Goal: Task Accomplishment & Management: Manage account settings

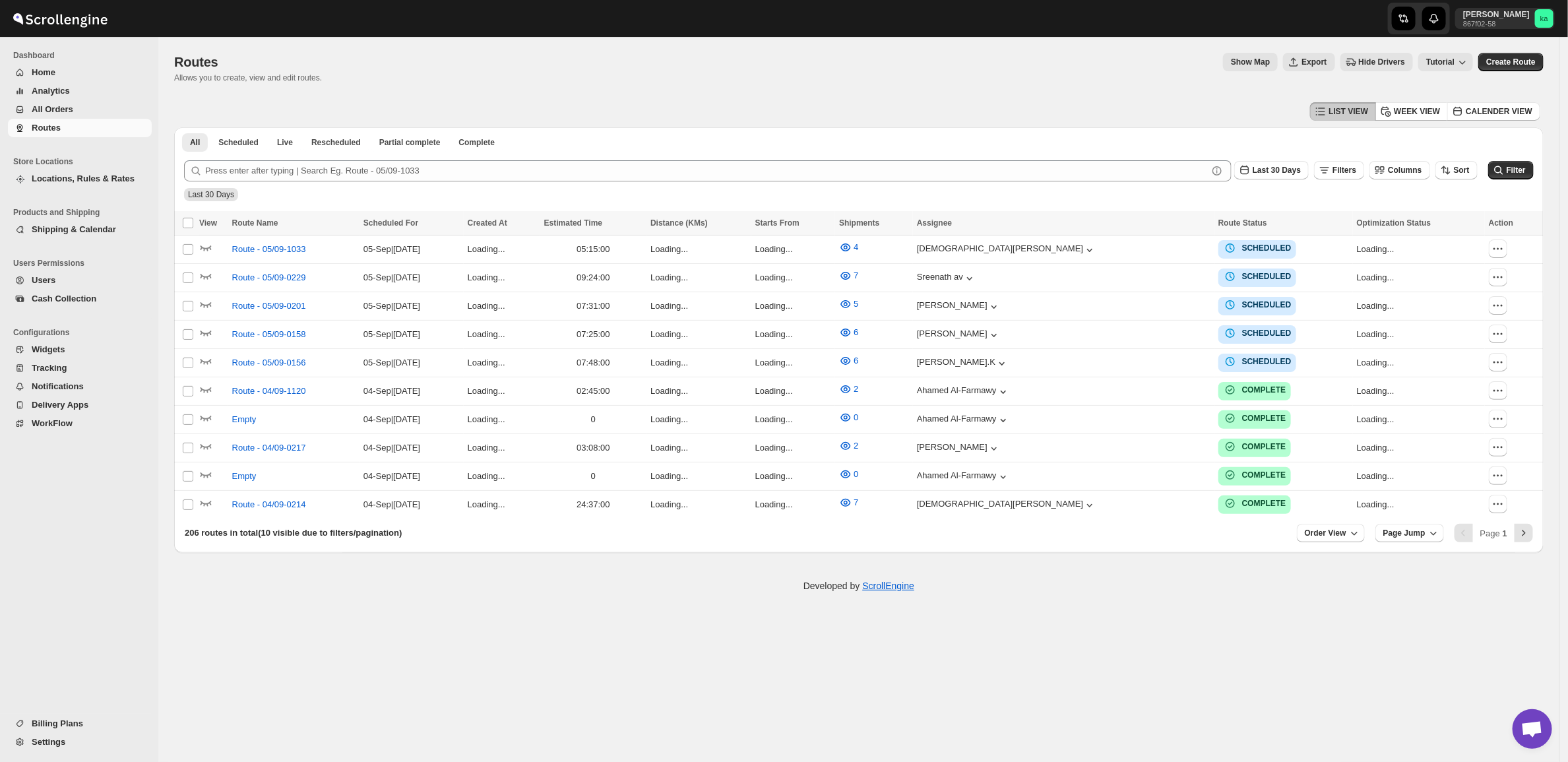
click at [76, 111] on span "All Orders" at bounding box center [90, 109] width 118 height 13
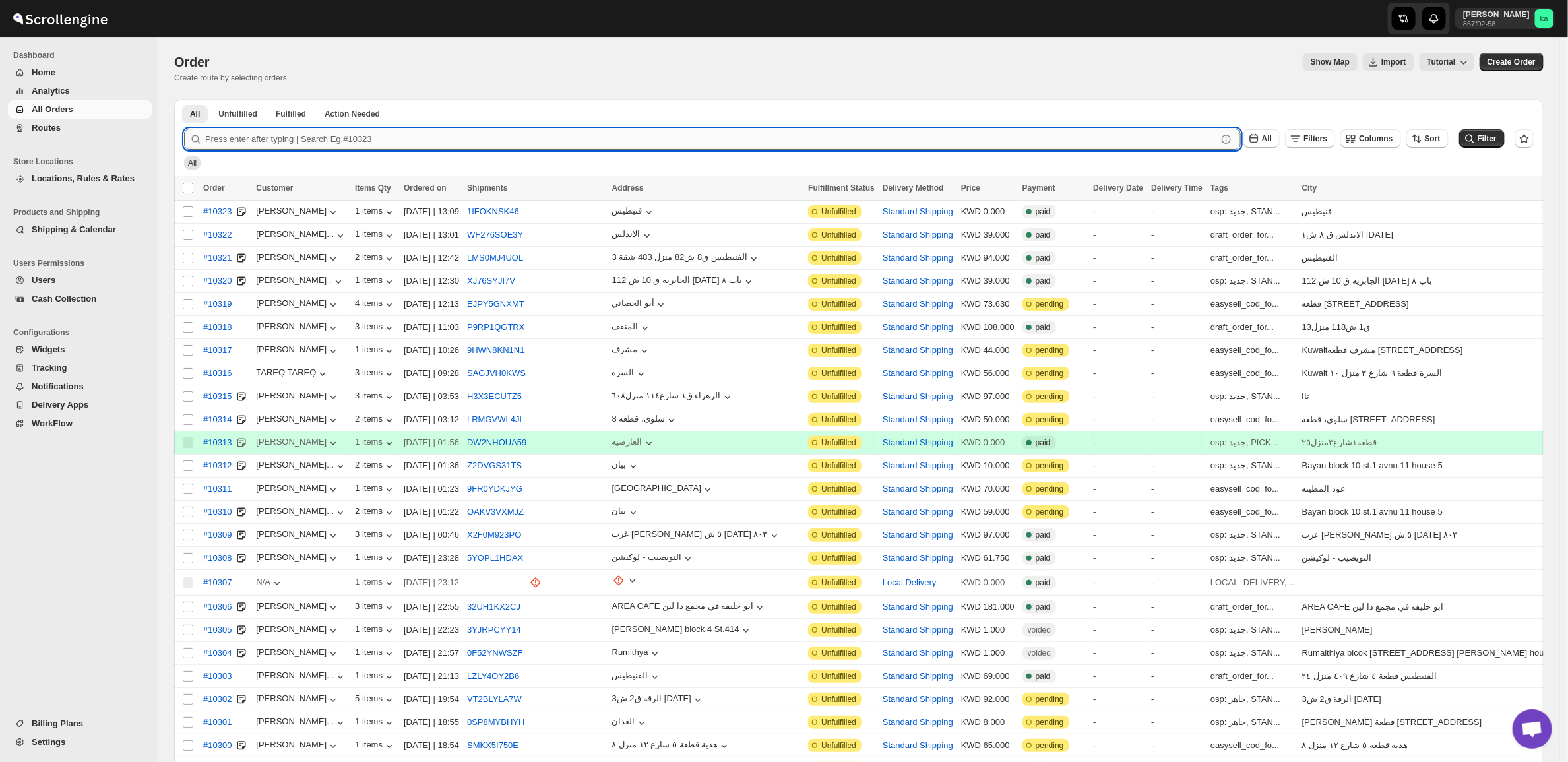
click at [480, 144] on input "text" at bounding box center [711, 139] width 1012 height 22
paste input "10323"
type input "10323"
click at [184, 99] on button "Submit" at bounding box center [203, 106] width 38 height 14
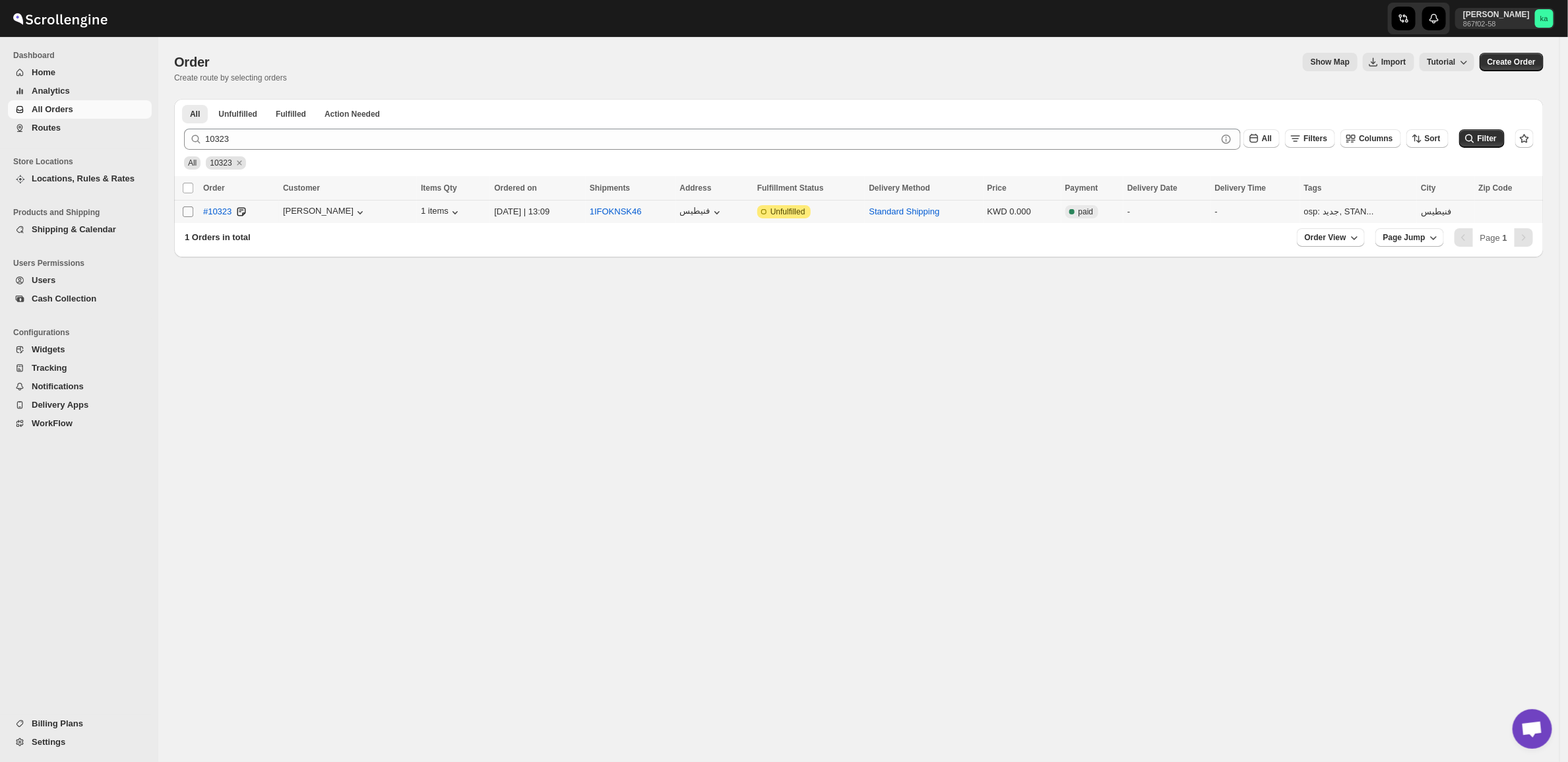
click at [186, 212] on input "Select order" at bounding box center [188, 212] width 10 height 10
checkbox input "true"
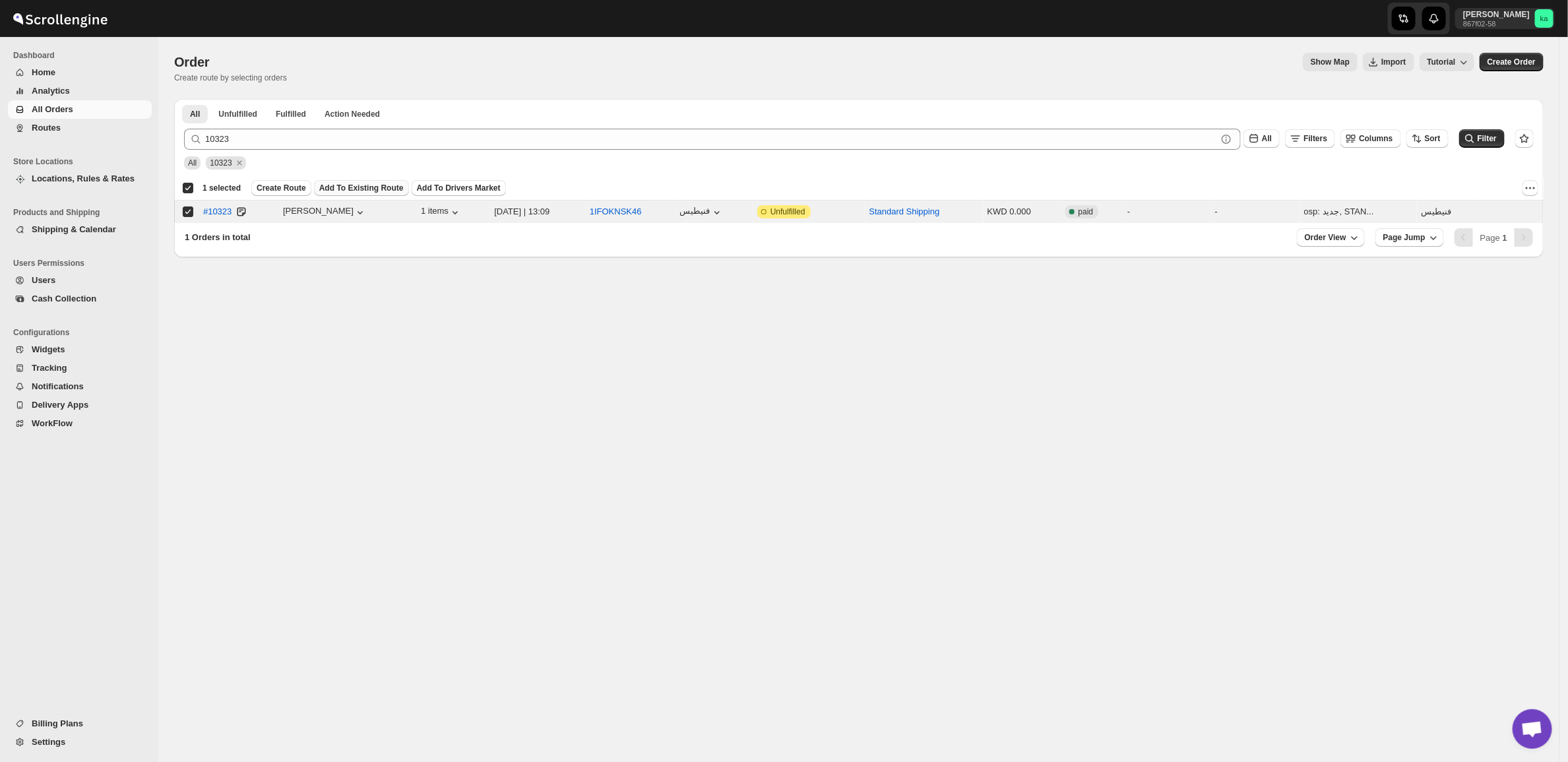
click at [374, 188] on span "Add To Existing Route" at bounding box center [361, 188] width 84 height 10
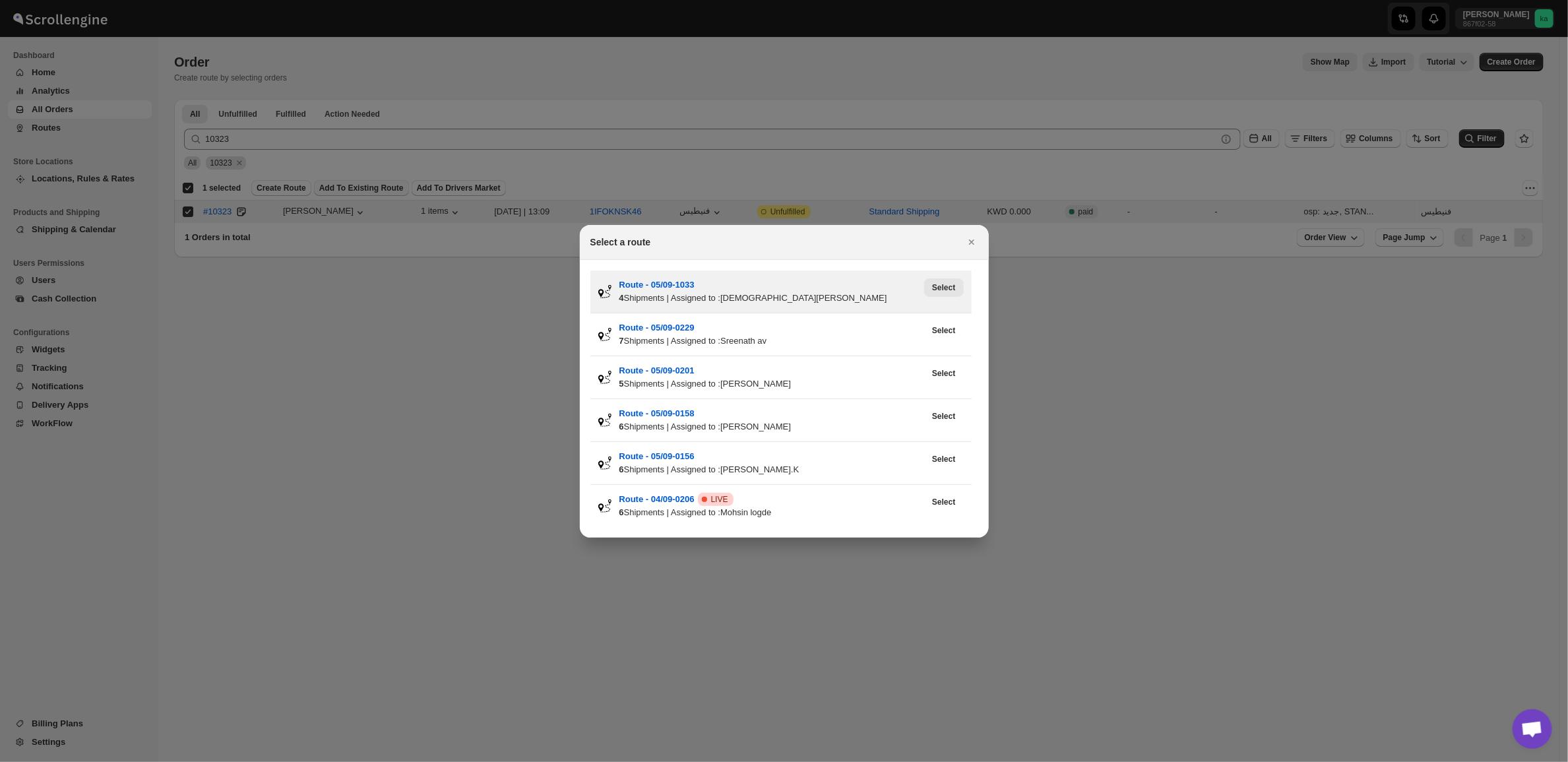
click at [954, 286] on span "Select" at bounding box center [943, 287] width 23 height 10
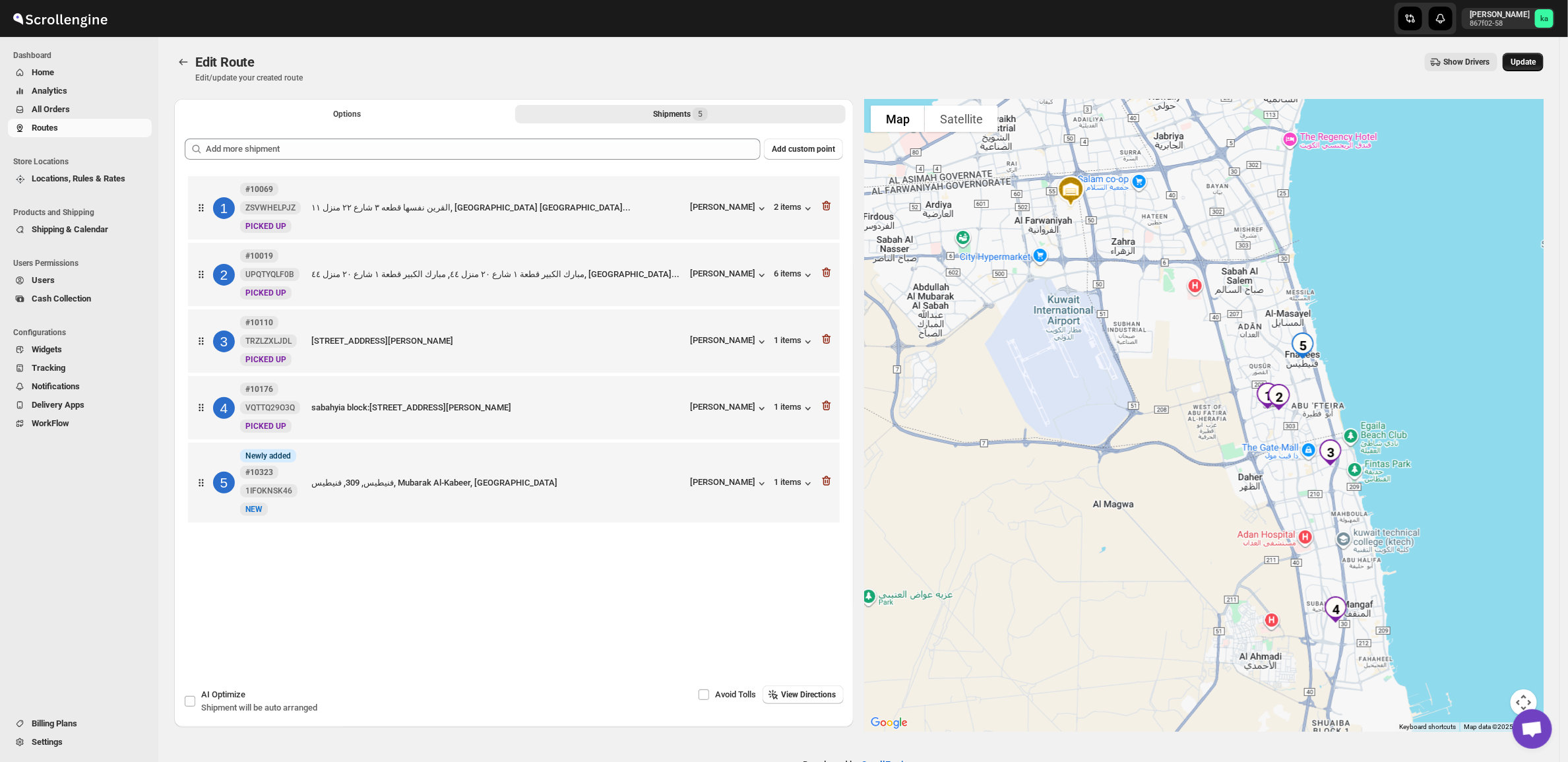
click at [1536, 65] on span "Update" at bounding box center [1522, 62] width 25 height 10
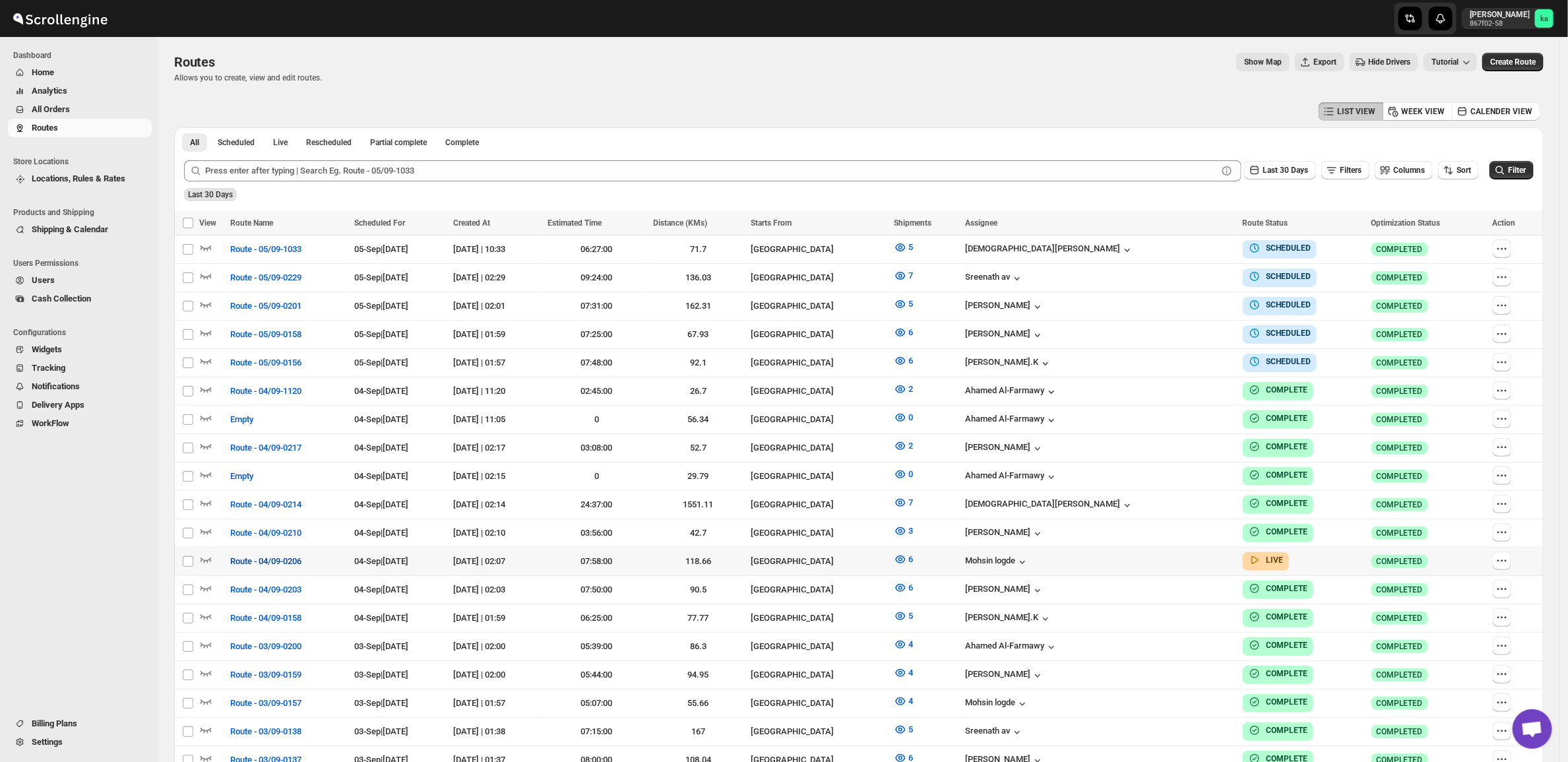
click at [265, 557] on span "Route - 04/09-0206" at bounding box center [266, 561] width 71 height 13
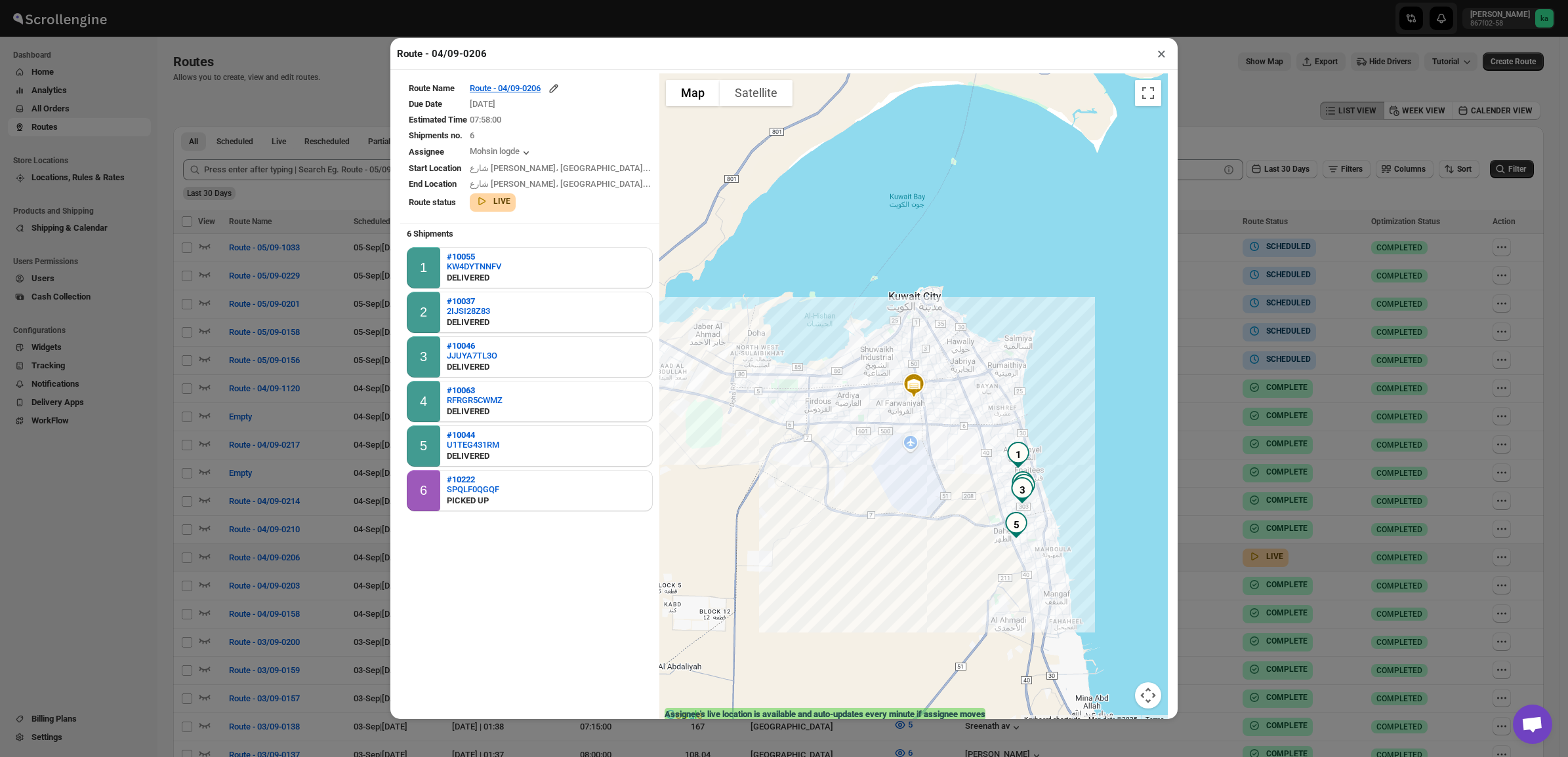
click at [535, 78] on table "Route Name Route - 04/09-0206 Due Date [DATE] Estimated Time 07:58:00 Shipments…" at bounding box center [529, 147] width 259 height 148
click at [532, 87] on div "Route - 04/09-0206" at bounding box center [515, 88] width 91 height 13
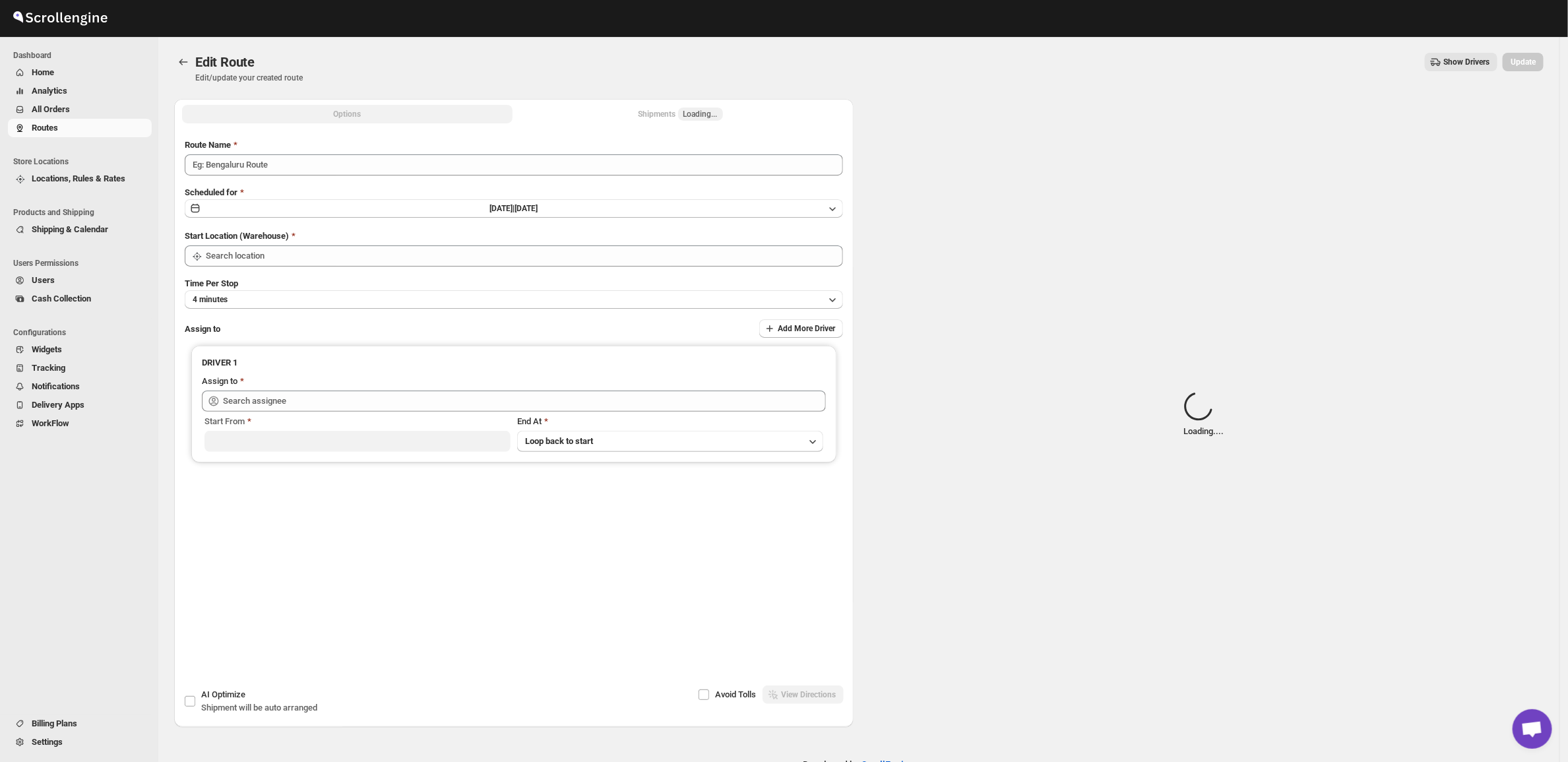
type input "Route - 04/09-0206"
click at [634, 105] on button "Shipments Loading..." at bounding box center [680, 114] width 330 height 18
type input "[GEOGRAPHIC_DATA]"
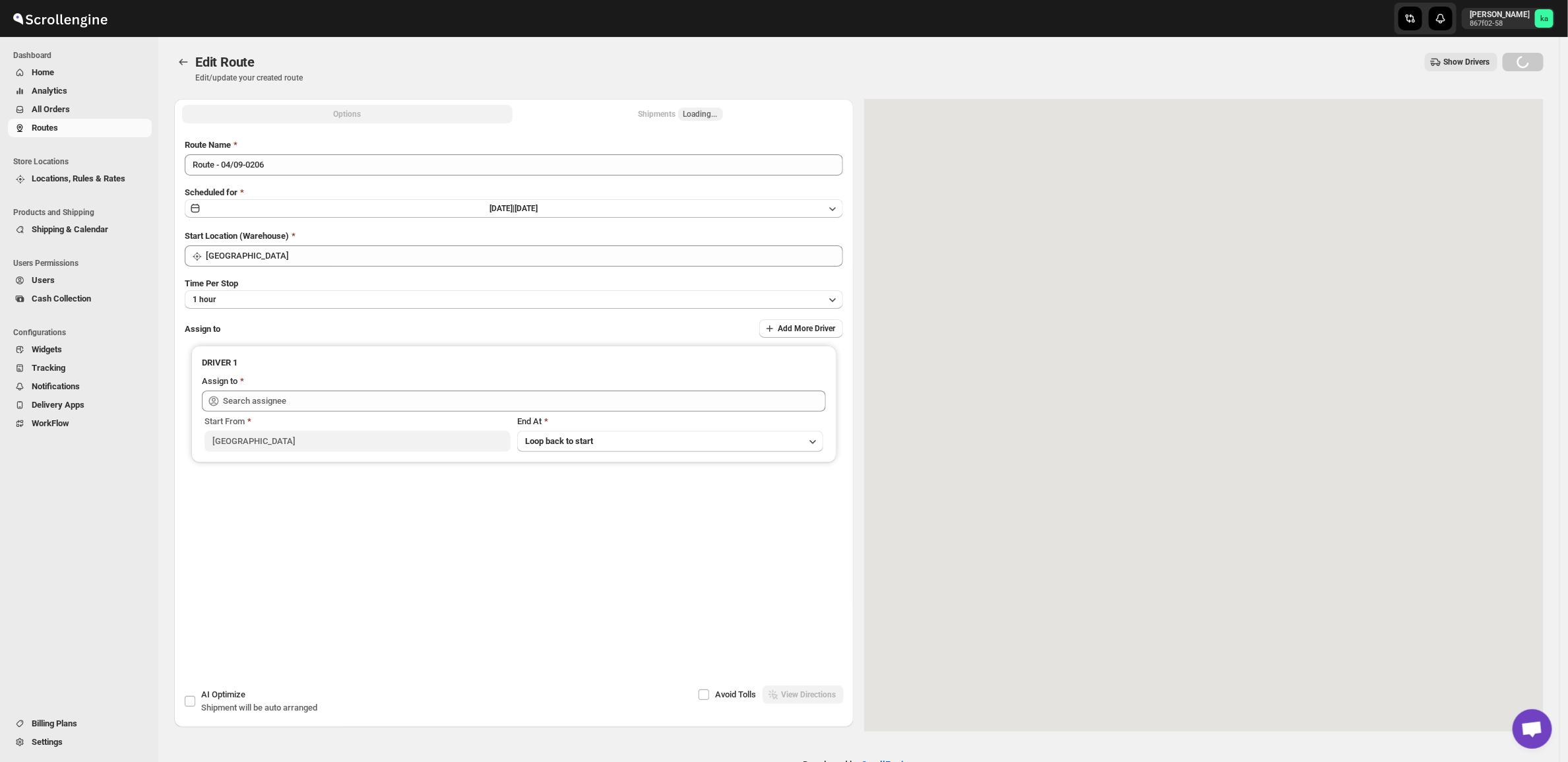
type input "[PERSON_NAME] ([EMAIL_ADDRESS][DOMAIN_NAME])"
click at [637, 107] on button "Shipments Loading..." at bounding box center [680, 114] width 330 height 18
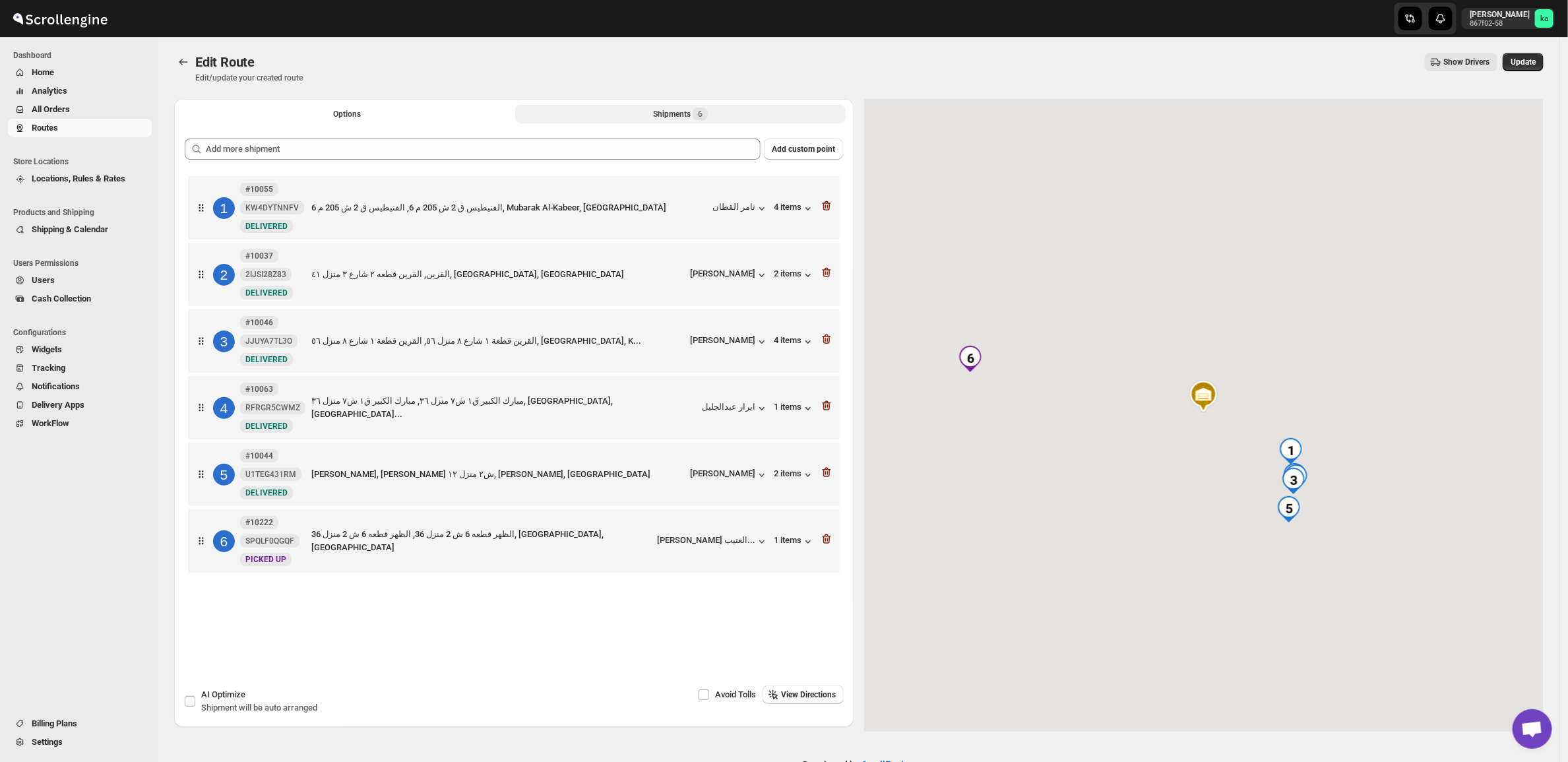
click at [638, 107] on button "Shipments 6" at bounding box center [680, 114] width 330 height 18
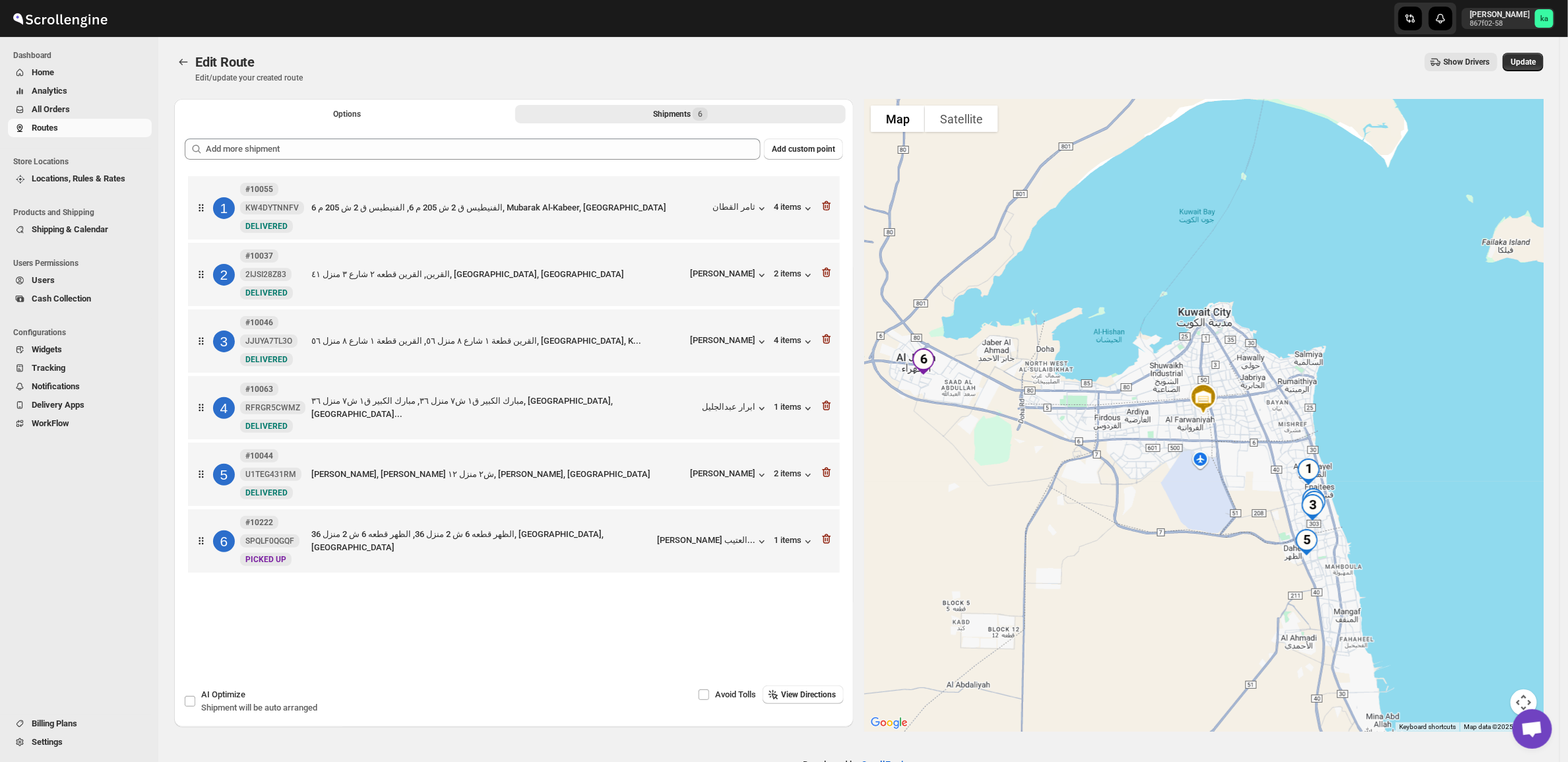
click at [833, 550] on div at bounding box center [826, 541] width 13 height 17
click at [833, 545] on icon "button" at bounding box center [826, 538] width 13 height 13
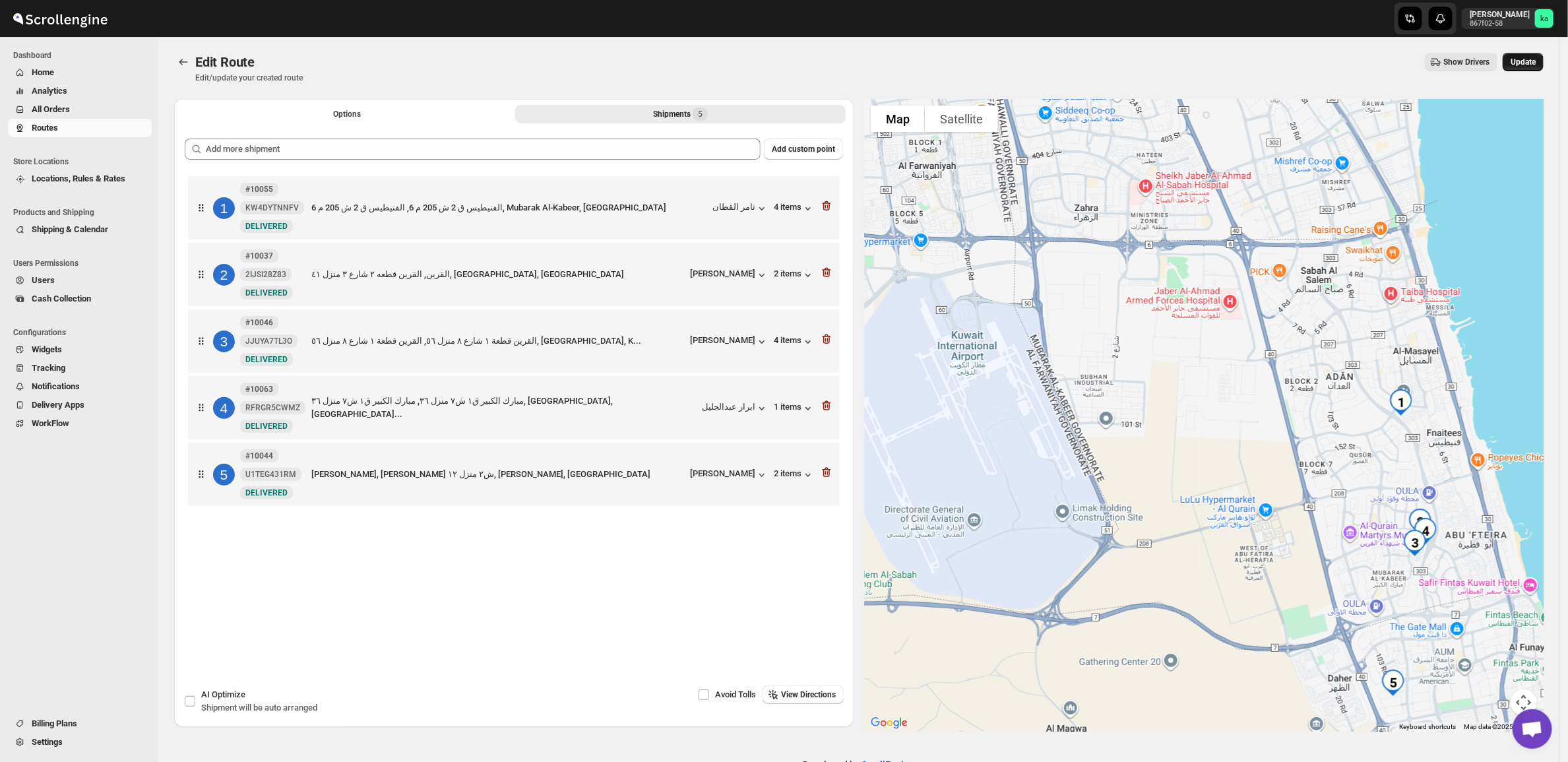
click at [1539, 52] on button "Update" at bounding box center [1523, 61] width 41 height 18
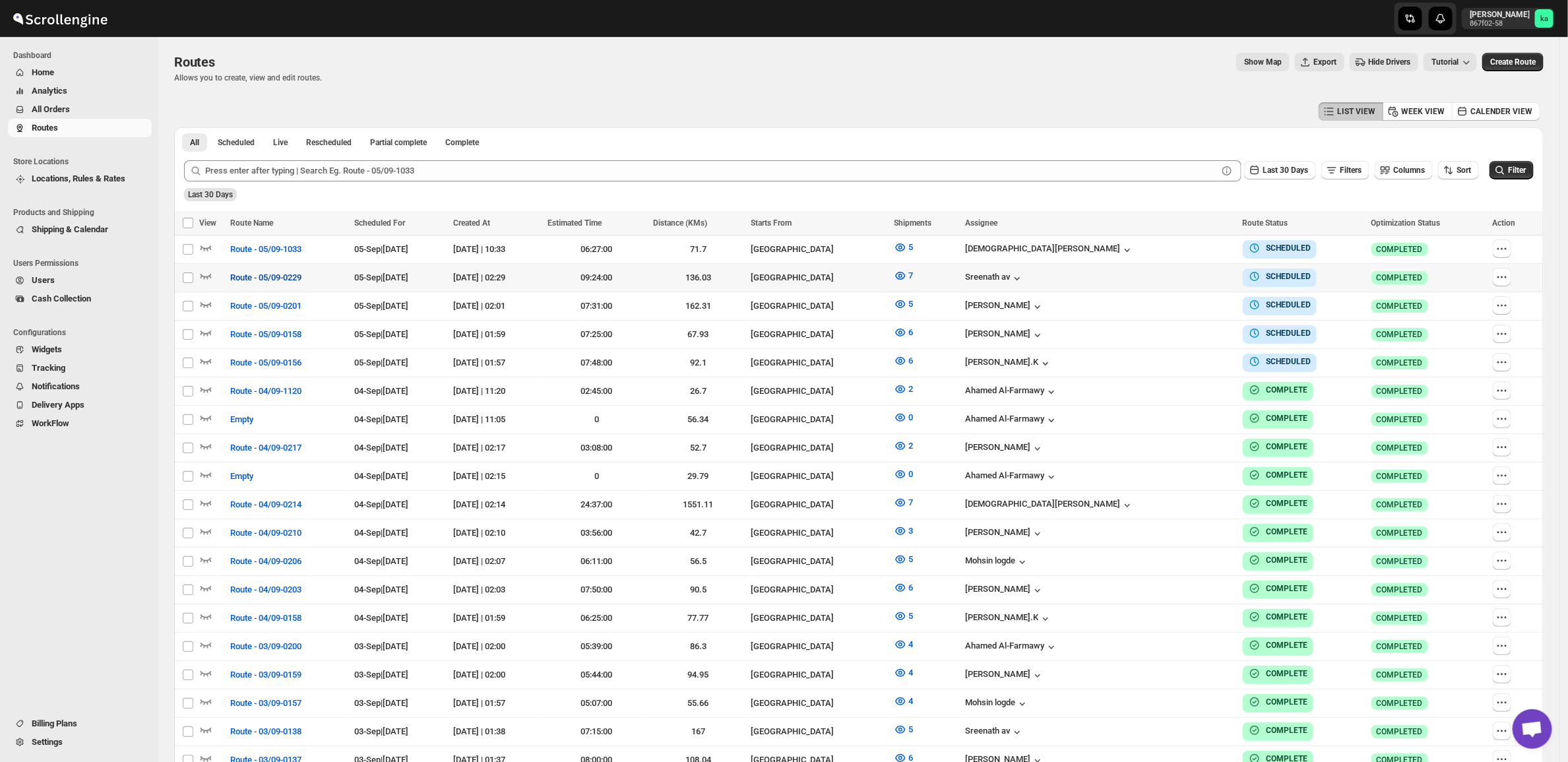
click at [275, 276] on span "Route - 05/09-0229" at bounding box center [266, 277] width 71 height 13
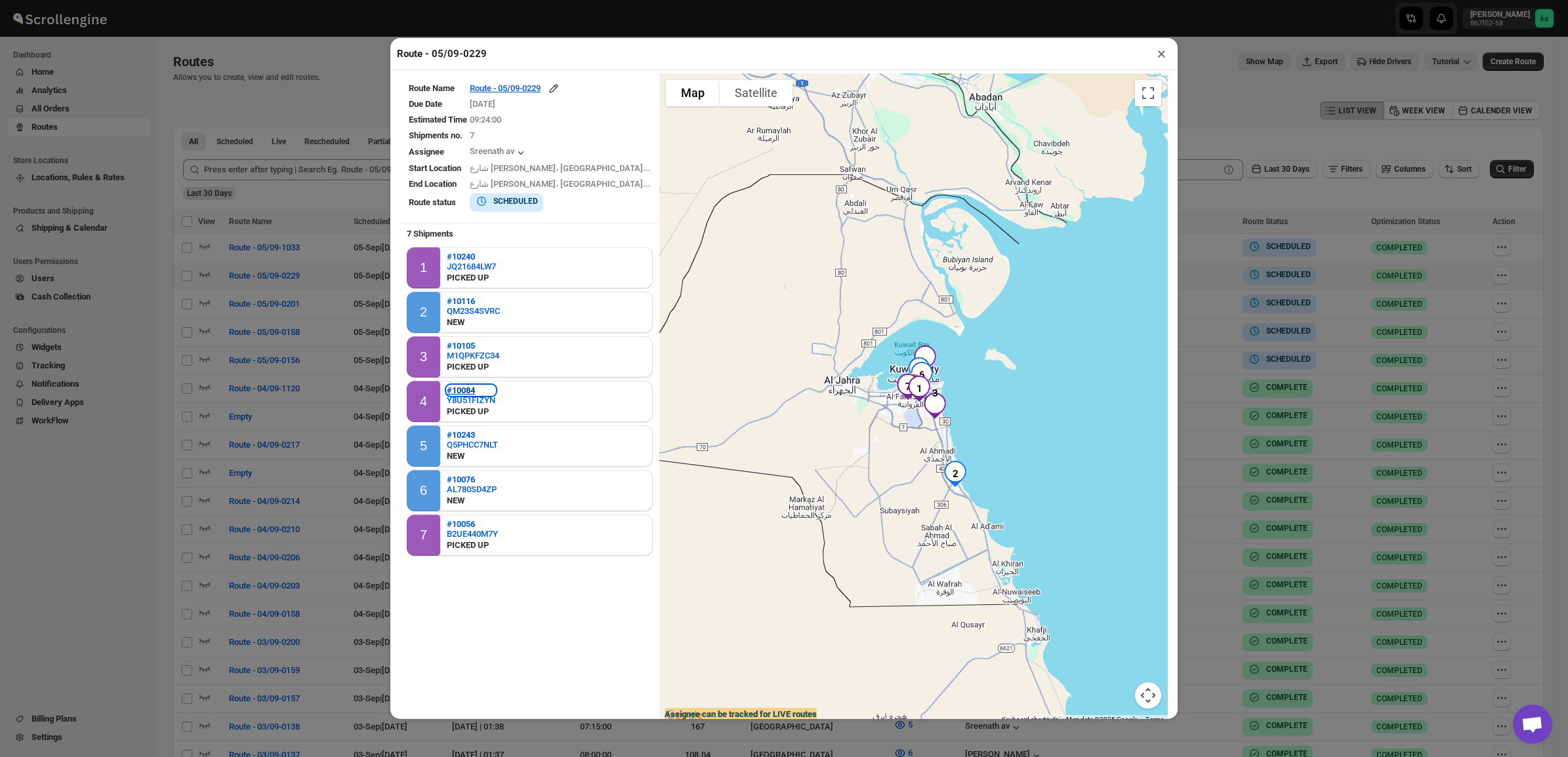
click at [464, 385] on b "#10084" at bounding box center [461, 390] width 28 height 10
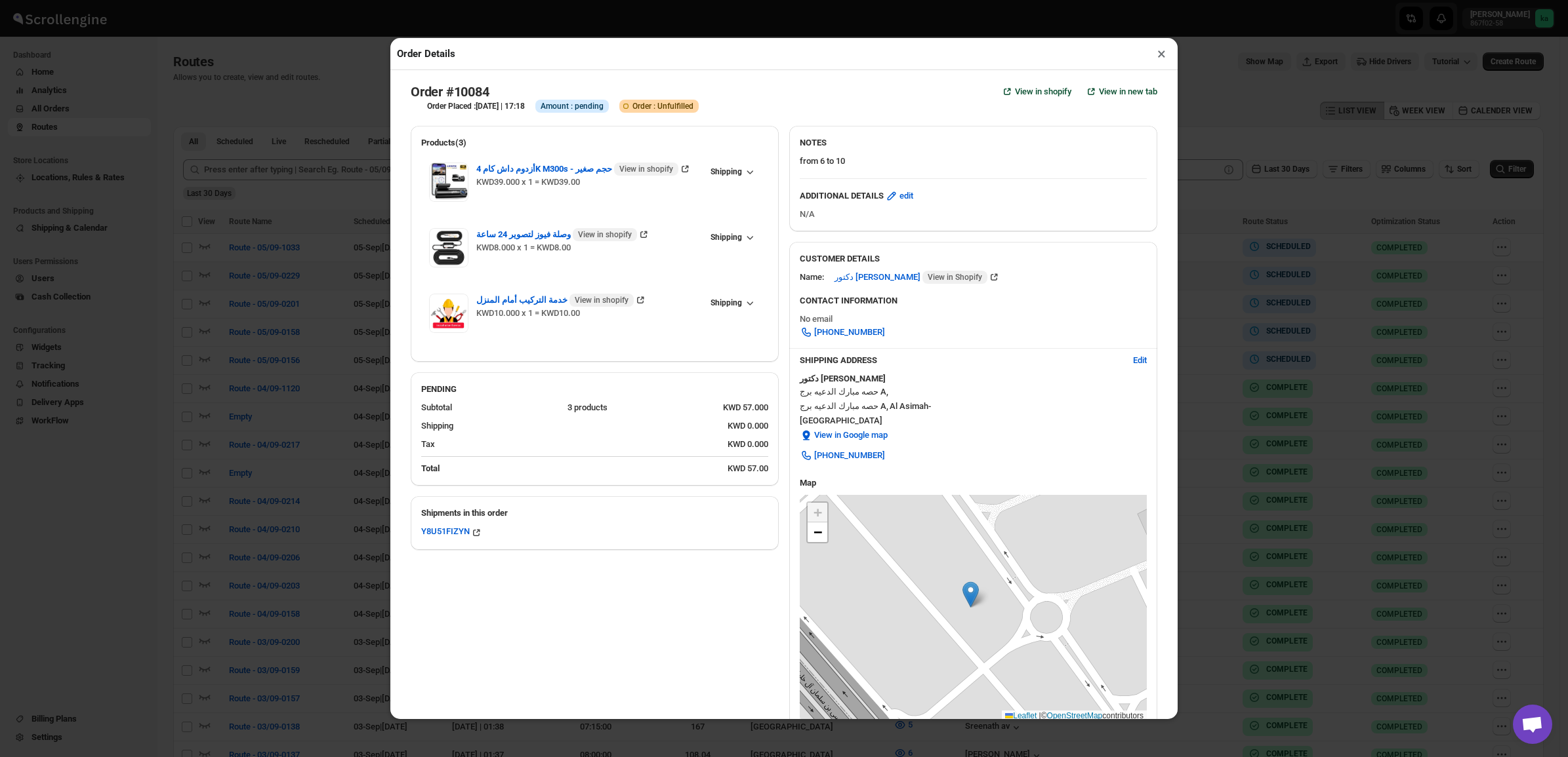
click at [1161, 50] on button "×" at bounding box center [1162, 53] width 19 height 18
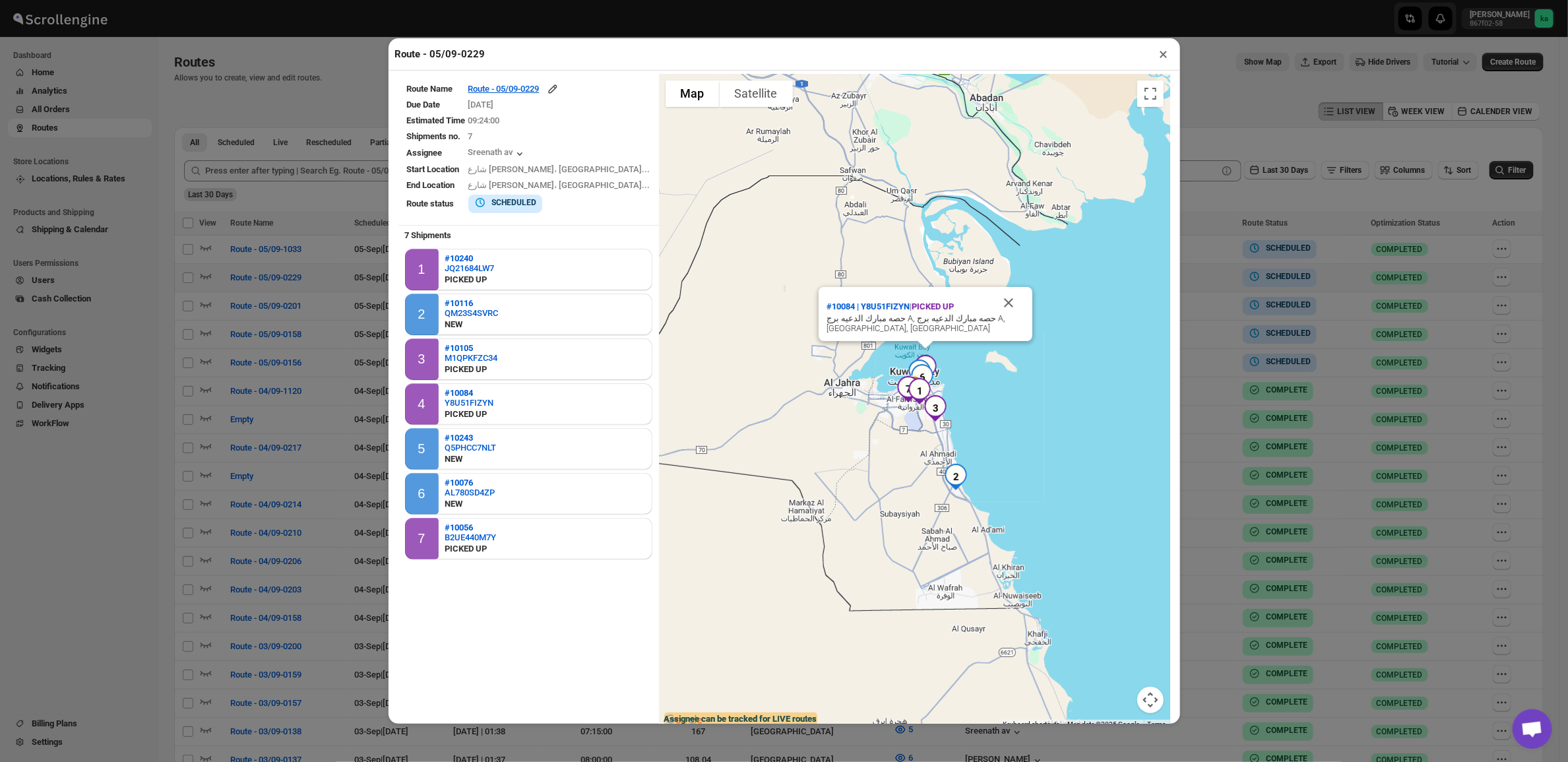
click at [1153, 55] on div "Route - 05/09-0229 ×" at bounding box center [784, 55] width 792 height 33
click at [1161, 60] on button "×" at bounding box center [1164, 53] width 19 height 18
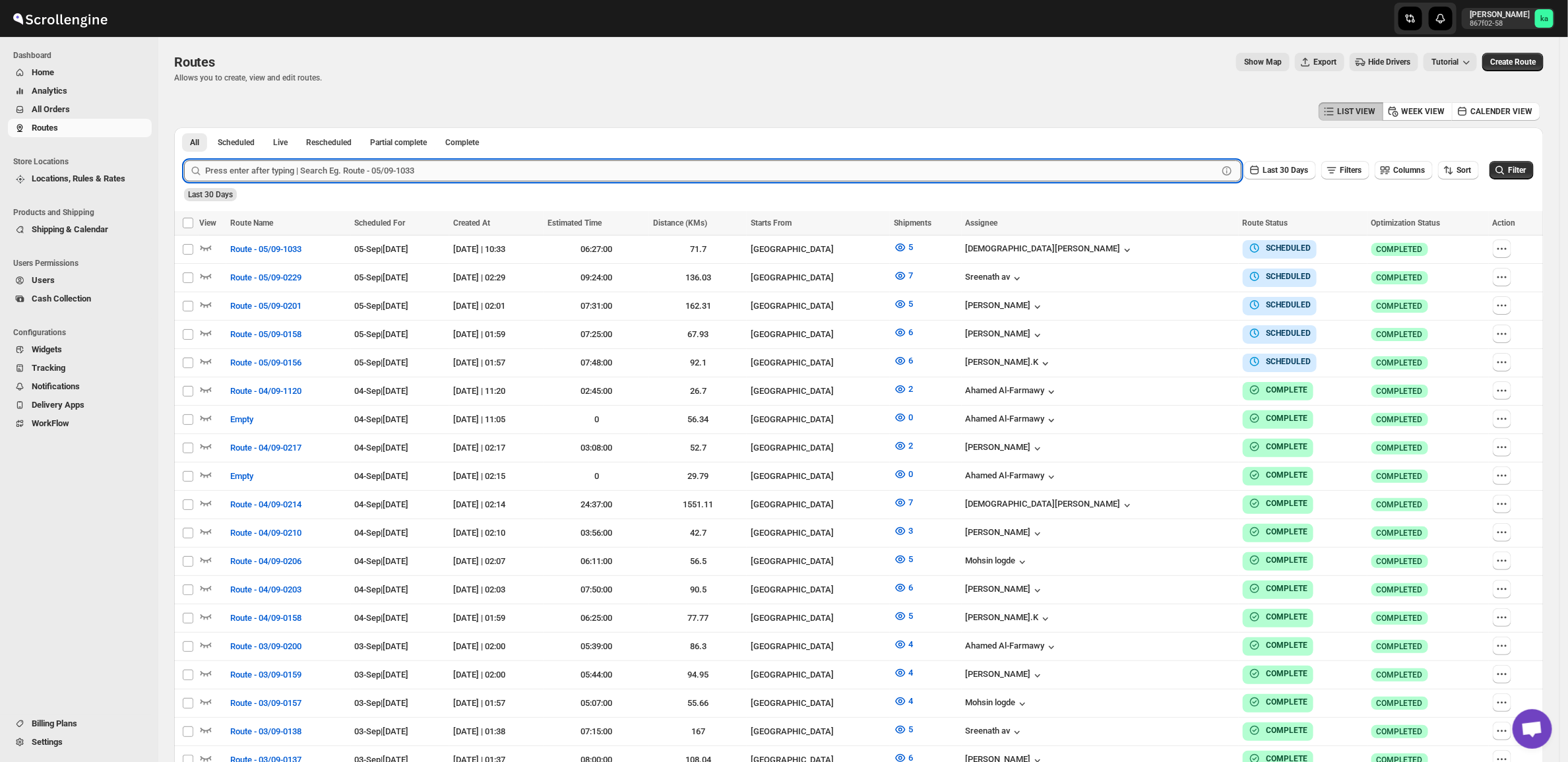
click at [239, 175] on input "text" at bounding box center [712, 170] width 1013 height 22
paste input "10293"
type input "10293"
click at [58, 111] on span "All Orders" at bounding box center [51, 109] width 39 height 10
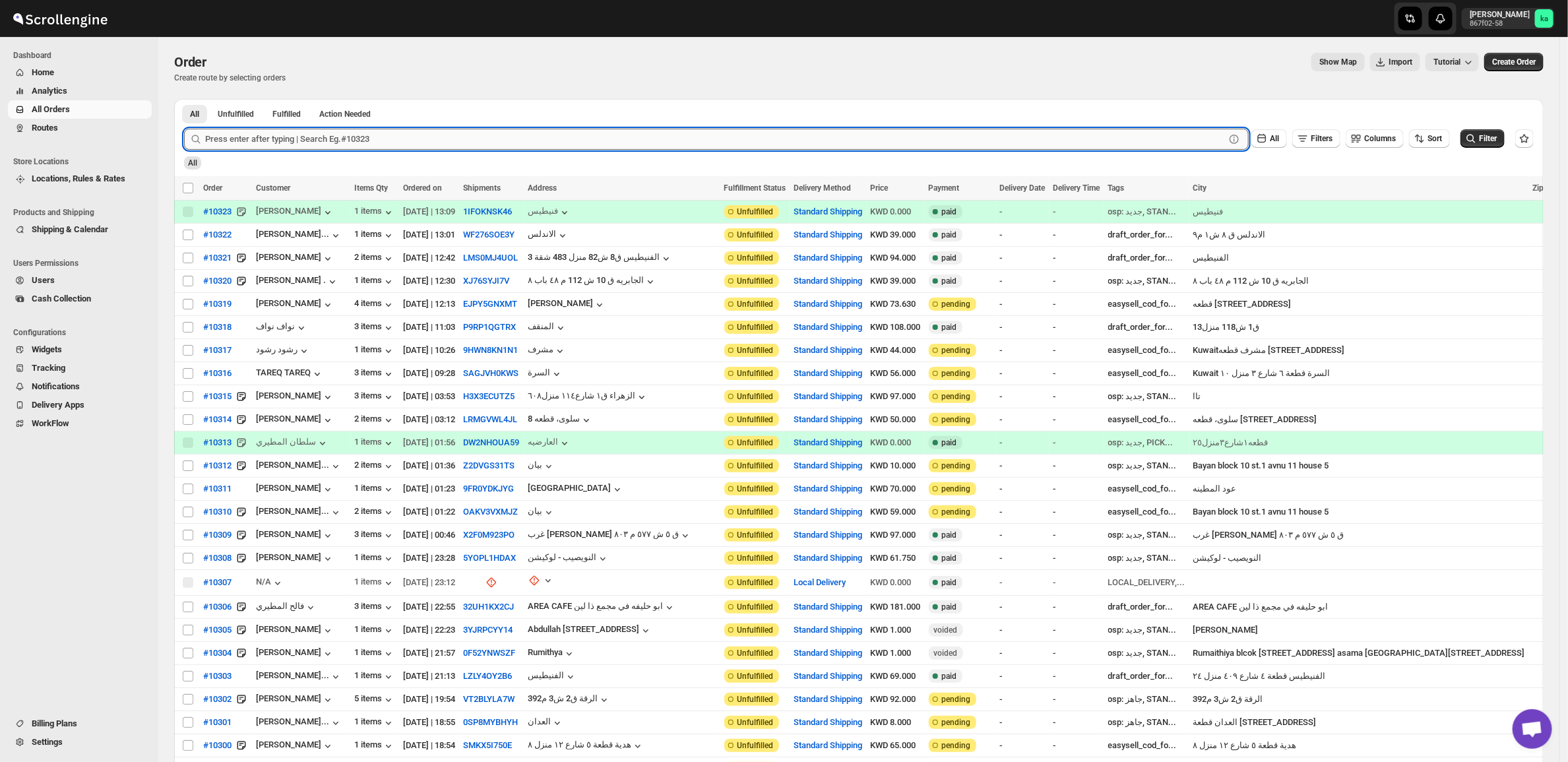
click at [318, 146] on input "text" at bounding box center [715, 139] width 1020 height 22
paste input "10293"
type input "10293"
click at [184, 99] on button "Submit" at bounding box center [203, 106] width 38 height 14
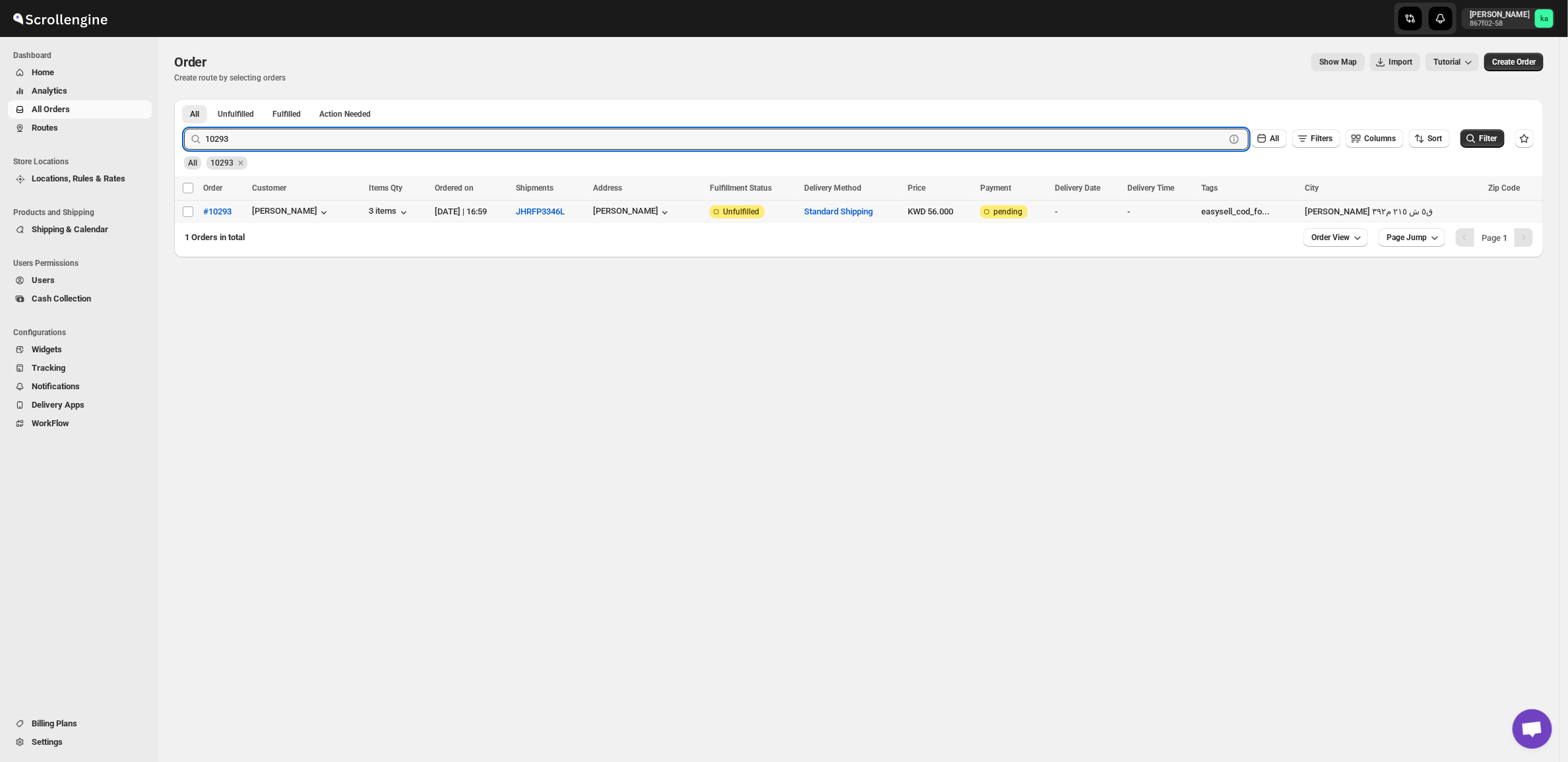
click at [183, 218] on td "Select order" at bounding box center [187, 212] width 25 height 23
checkbox input "true"
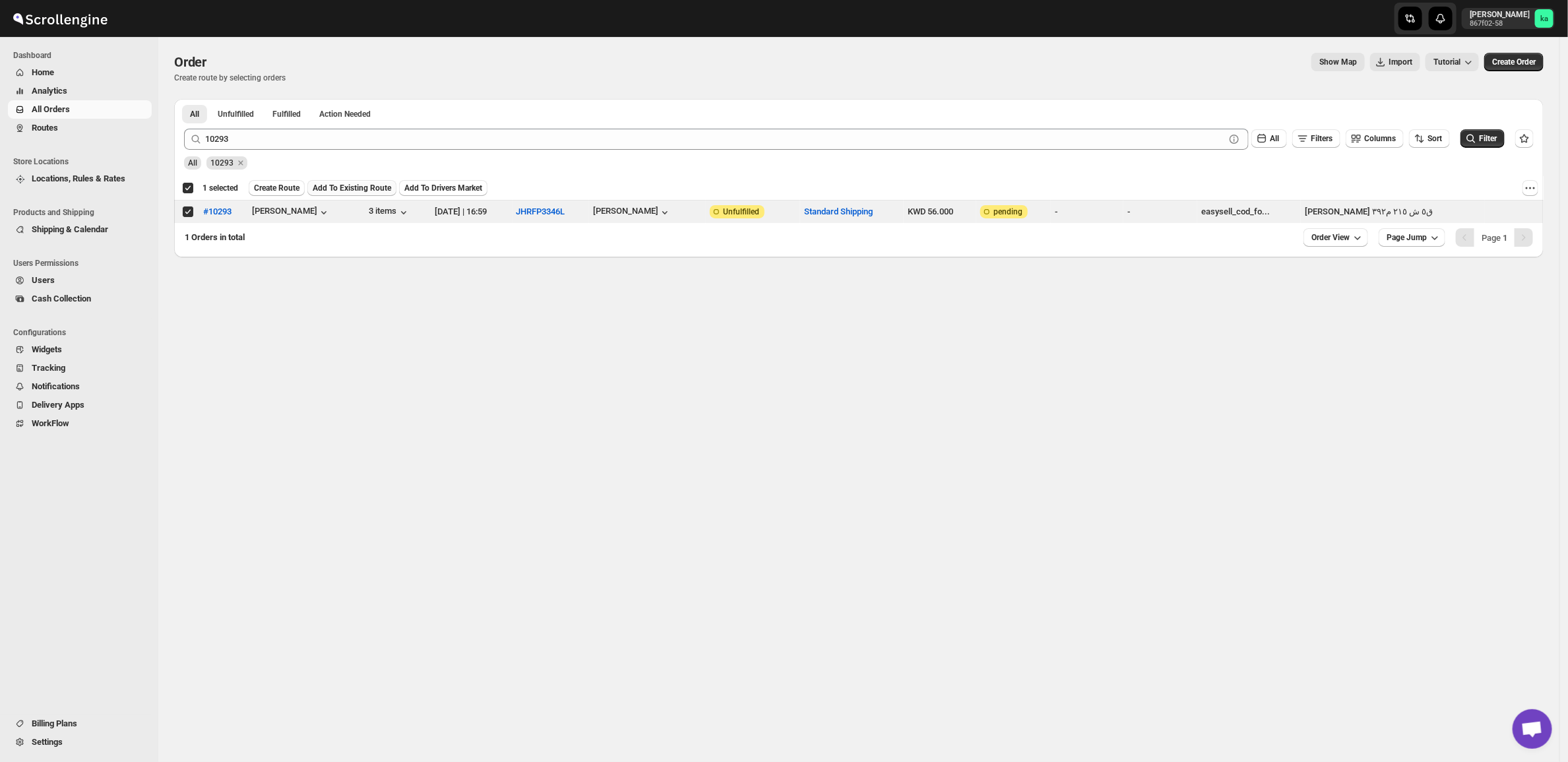
click at [355, 188] on span "Add To Existing Route" at bounding box center [352, 188] width 78 height 10
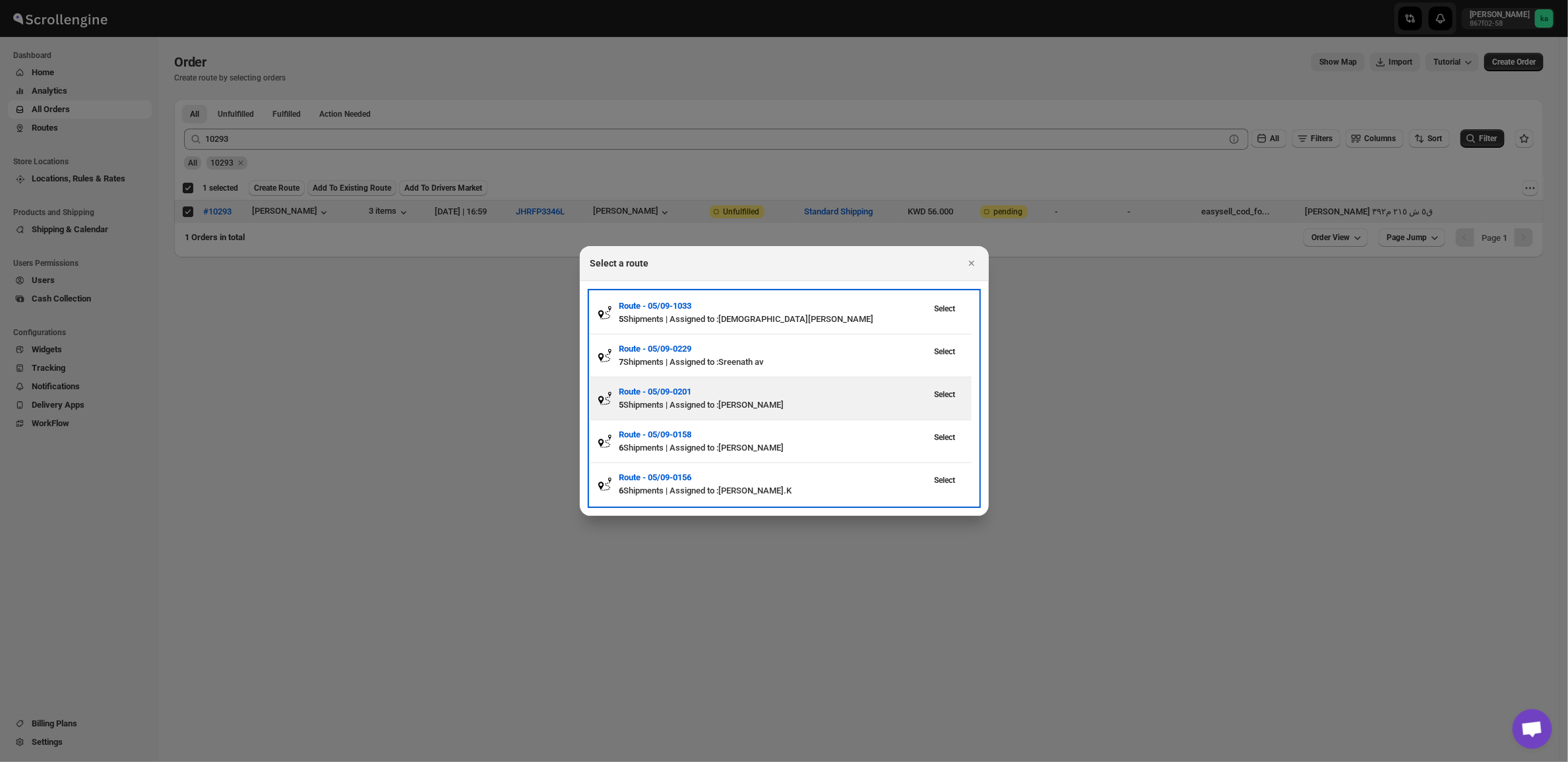
click at [947, 406] on div "Select" at bounding box center [945, 398] width 37 height 27
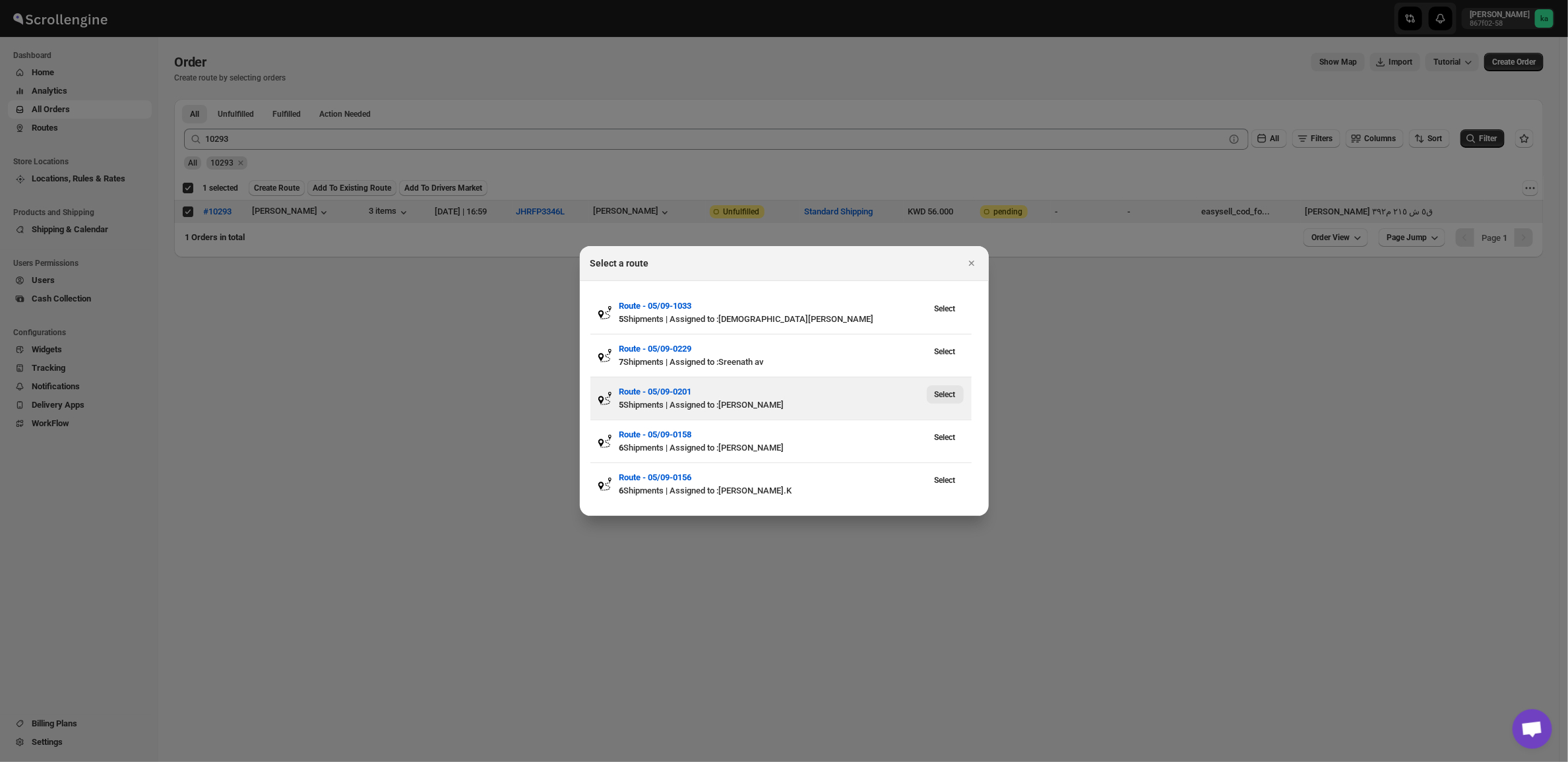
click at [940, 391] on span "Select" at bounding box center [945, 395] width 21 height 10
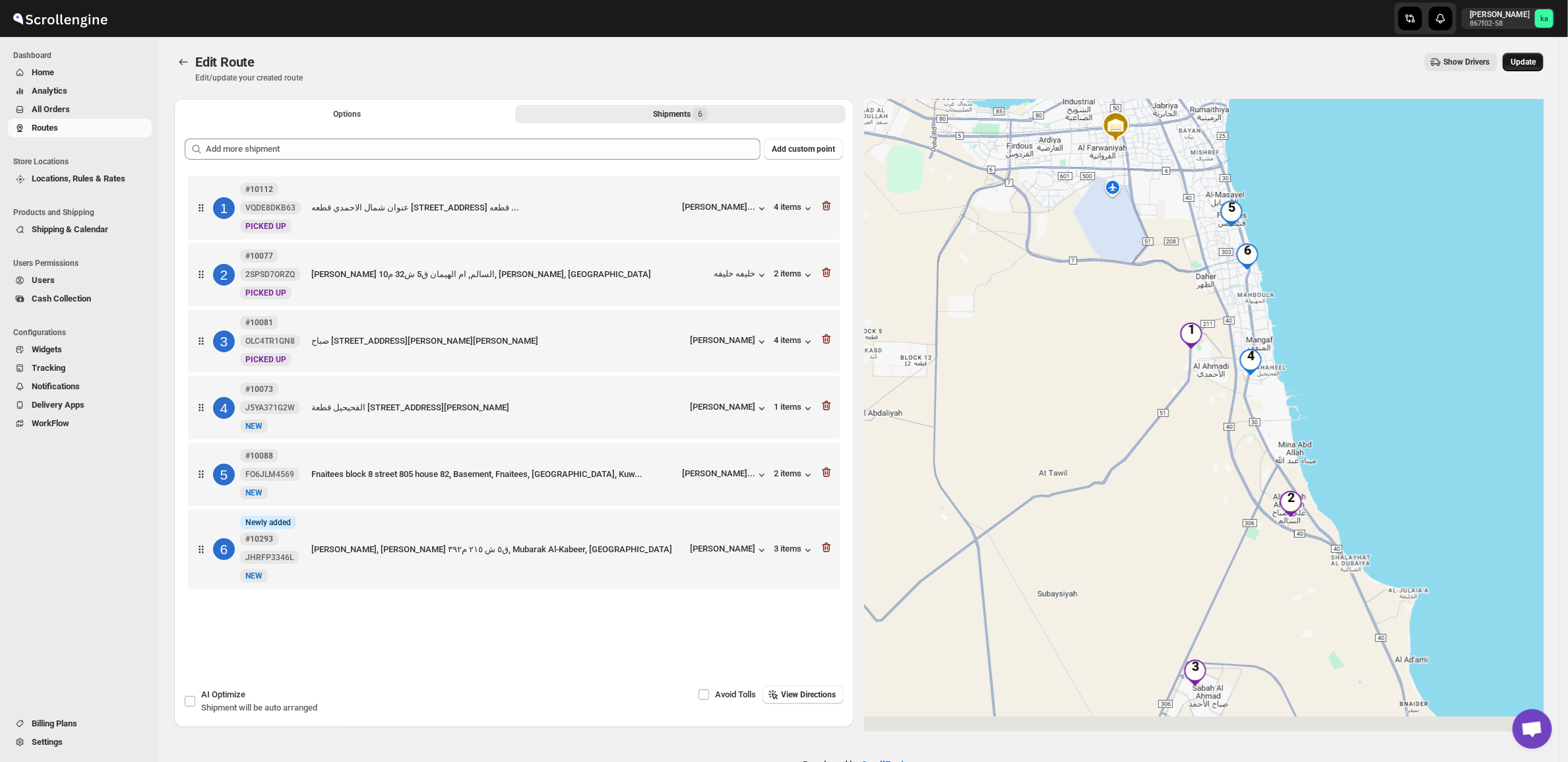
click at [1544, 55] on button "Update" at bounding box center [1523, 61] width 41 height 18
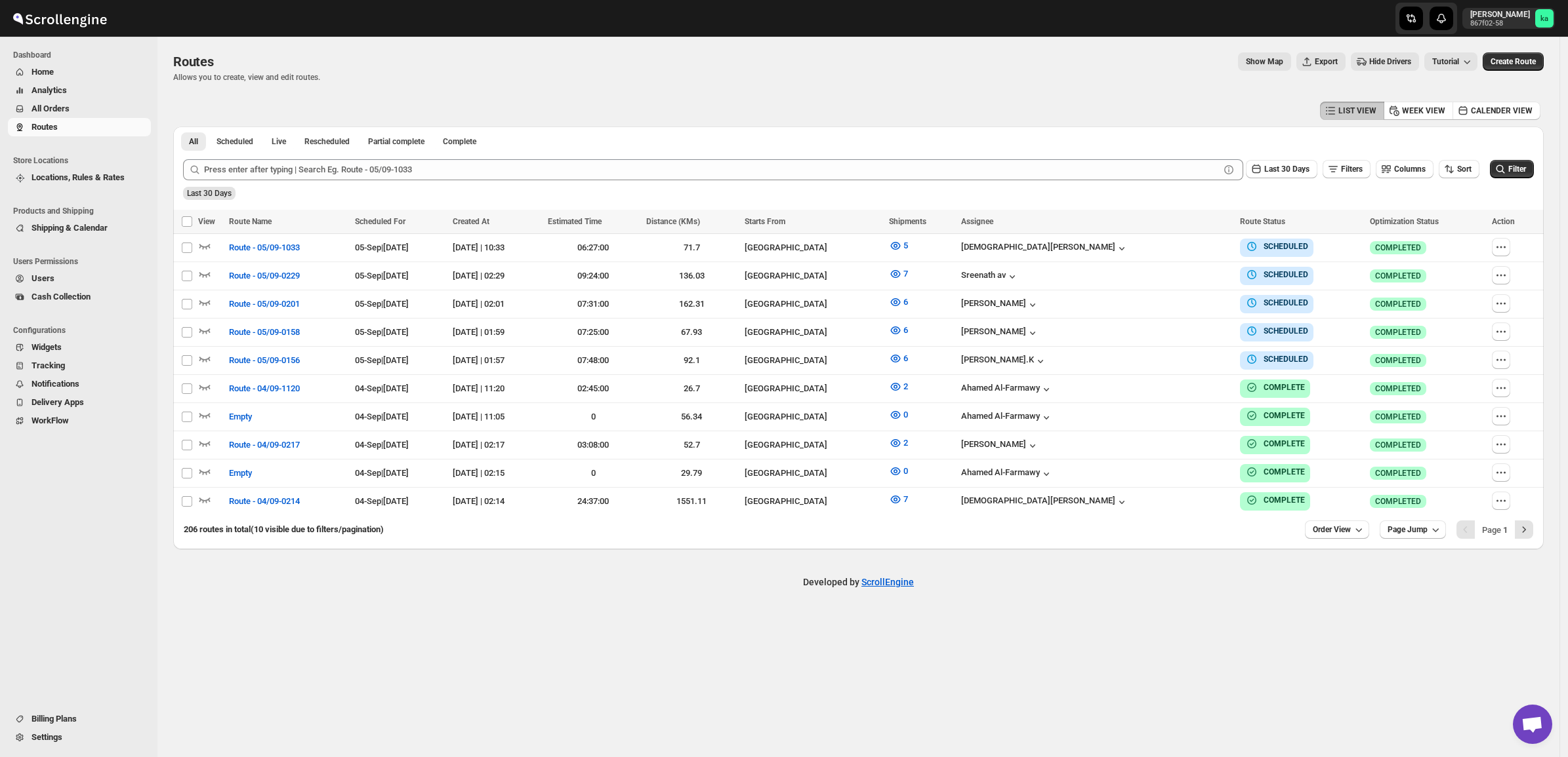
click at [361, 156] on div "Last 30 Days Filters Columns Sort Filter" at bounding box center [853, 164] width 1361 height 32
drag, startPoint x: 13, startPoint y: 97, endPoint x: 103, endPoint y: 109, distance: 90.8
click at [103, 109] on ul "Dashboard Home Analytics All Orders Routes" at bounding box center [75, 97] width 151 height 100
drag, startPoint x: 103, startPoint y: 109, endPoint x: 525, endPoint y: 78, distance: 423.1
click at [525, 78] on div "Routes Allows you to create, view and edit routes. Show Map Export Hide Drivers…" at bounding box center [858, 67] width 1371 height 30
